Goal: Check status: Check status

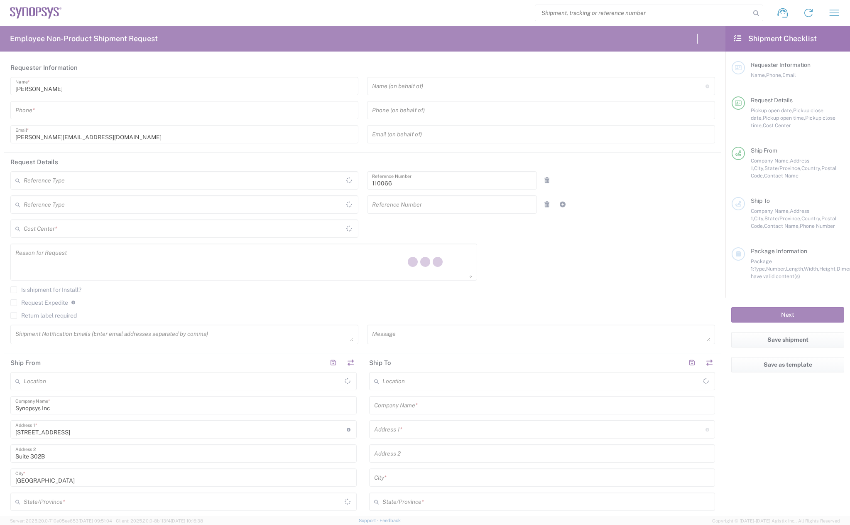
type input "US01, CIO, IT, ESS2 110066"
type input "[GEOGRAPHIC_DATA]"
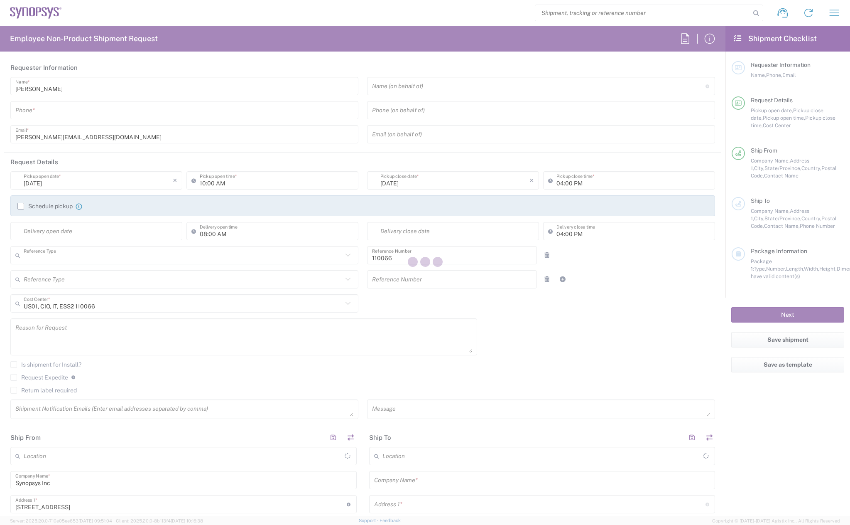
type input "Department"
type input "[US_STATE]"
type input "[GEOGRAPHIC_DATA]"
type input "Delivered at Place"
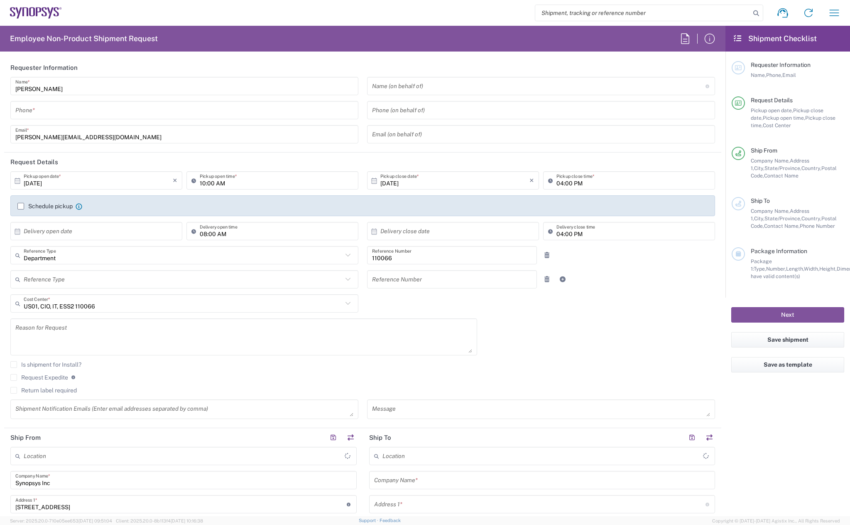
type input "Marlboro US04"
click at [829, 11] on icon "button" at bounding box center [834, 12] width 13 height 13
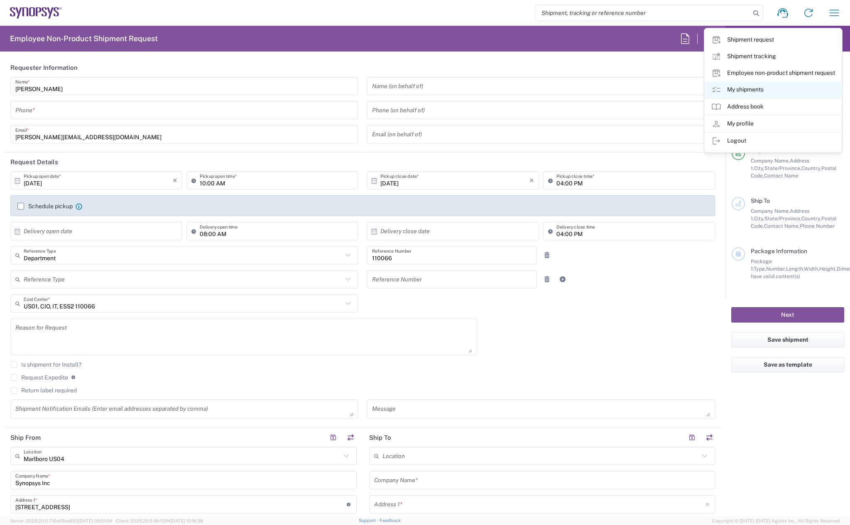
click at [754, 93] on link "My shipments" at bounding box center [773, 89] width 137 height 17
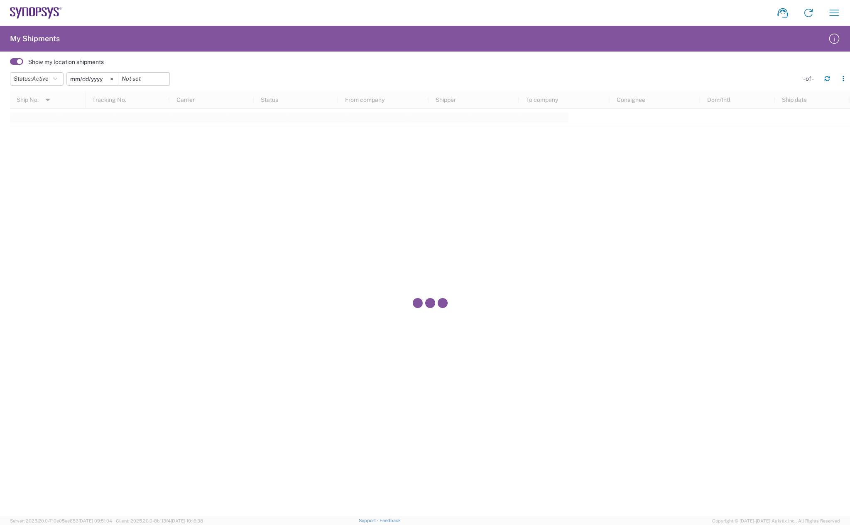
click at [20, 62] on span at bounding box center [16, 61] width 13 height 7
click at [10, 64] on input "checkbox" at bounding box center [10, 64] width 0 height 0
click at [57, 80] on icon "button" at bounding box center [55, 79] width 4 height 6
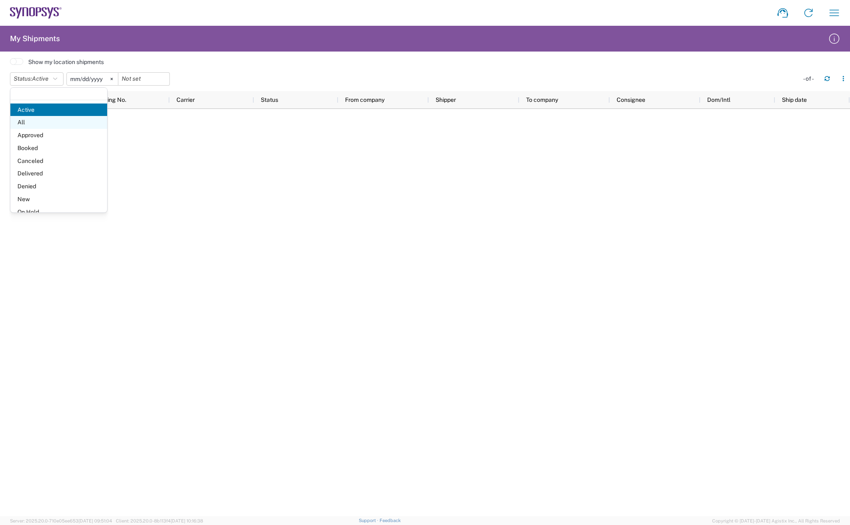
click at [32, 123] on span "All" at bounding box center [58, 122] width 97 height 13
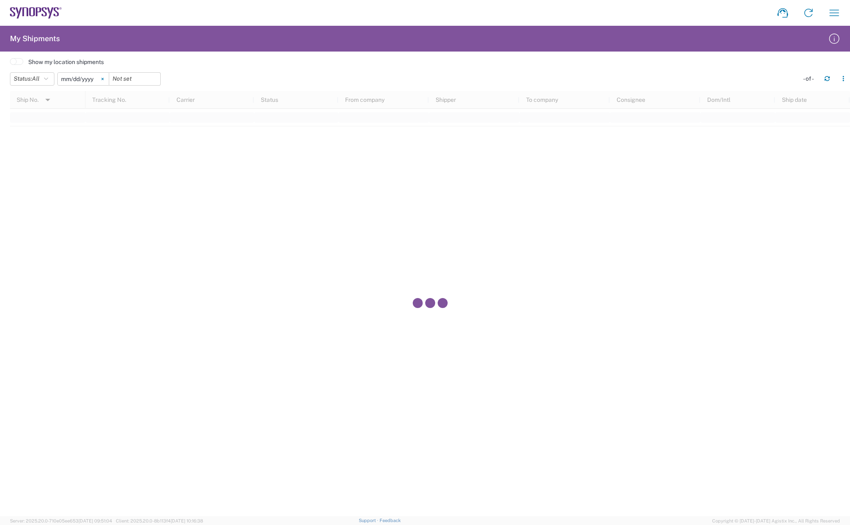
click at [104, 78] on icon at bounding box center [102, 79] width 2 height 2
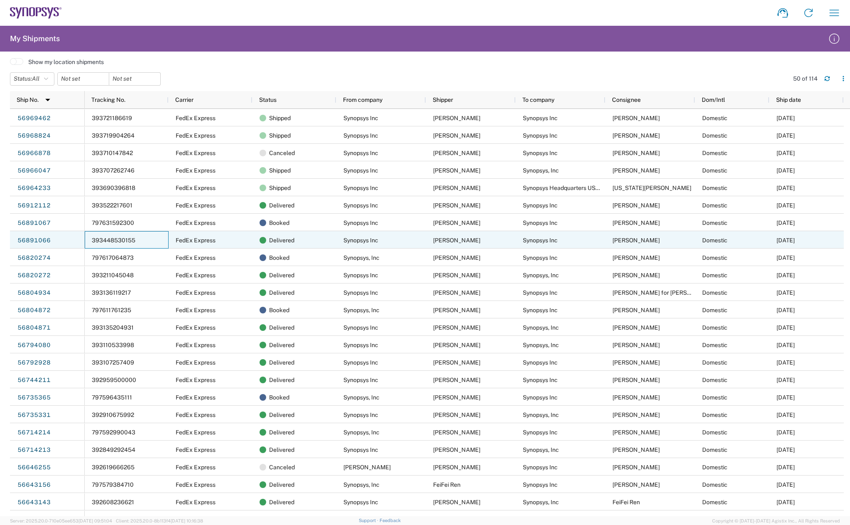
click at [123, 241] on span "393448530155" at bounding box center [114, 240] width 44 height 7
click at [117, 240] on span "393448530155" at bounding box center [114, 240] width 44 height 7
click at [39, 238] on link "56891066" at bounding box center [34, 240] width 34 height 13
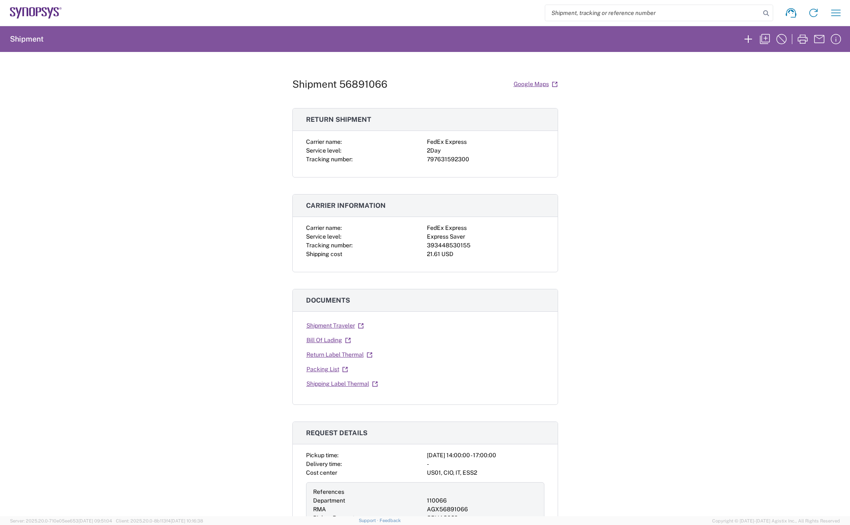
click at [447, 245] on div "393448530155" at bounding box center [486, 245] width 118 height 9
copy div "393448530155"
click at [459, 156] on div "797631592300" at bounding box center [486, 159] width 118 height 9
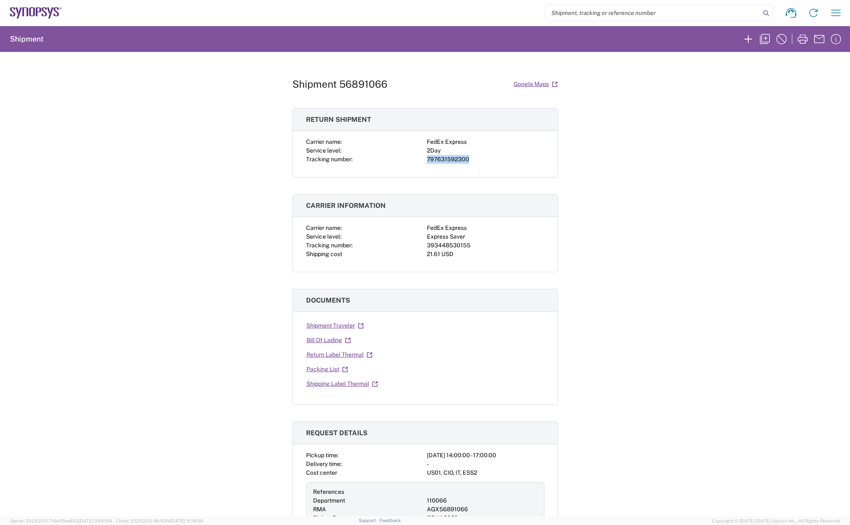
copy div "797631592300"
